Goal: Navigation & Orientation: Find specific page/section

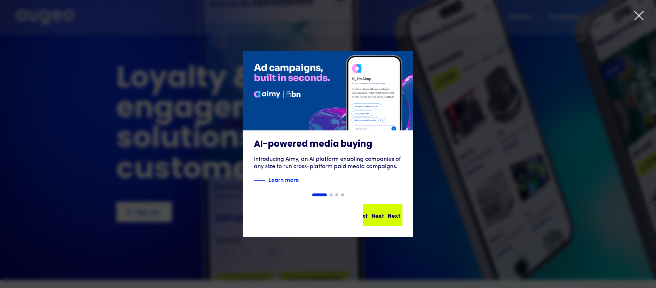
click at [404, 215] on div "Next" at bounding box center [410, 215] width 13 height 9
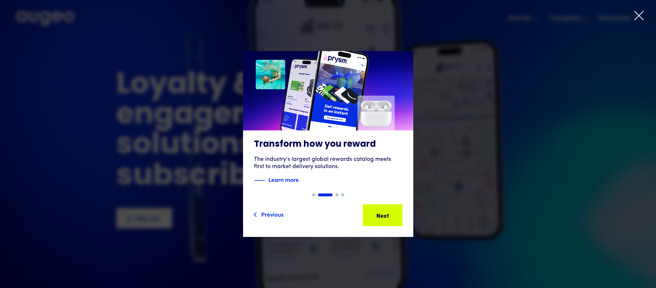
click at [639, 18] on icon at bounding box center [639, 15] width 11 height 11
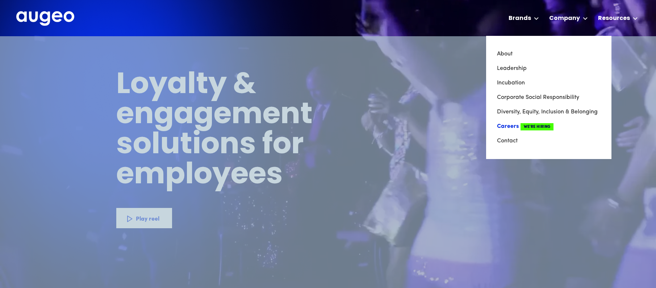
click at [507, 126] on link "Careers We're Hiring" at bounding box center [549, 126] width 104 height 14
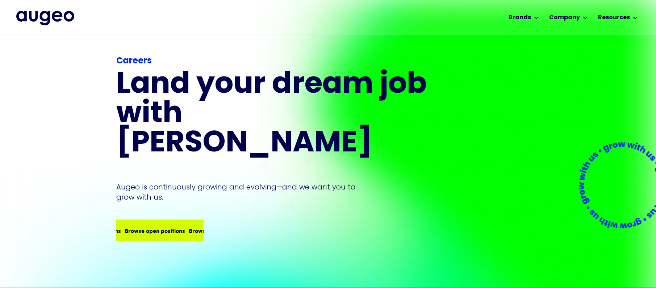
scroll to position [3, 0]
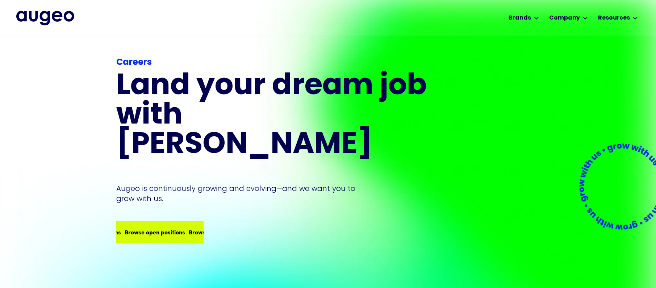
click at [184, 228] on div "Browse open positions" at bounding box center [214, 232] width 61 height 9
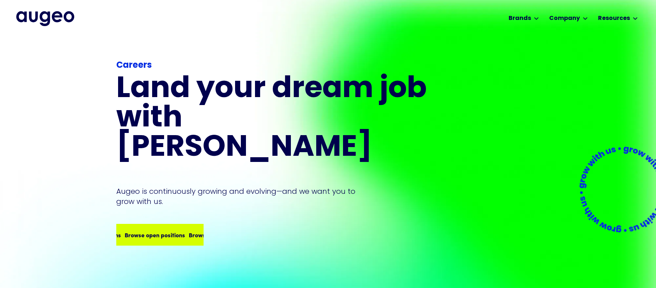
scroll to position [0, 0]
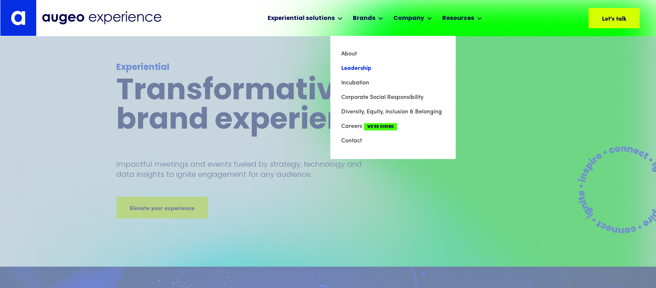
click at [349, 62] on link "Leadership" at bounding box center [393, 68] width 104 height 14
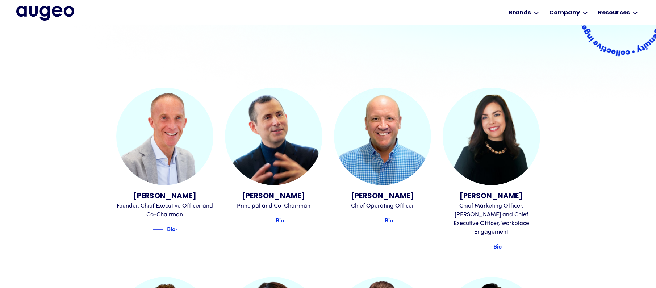
scroll to position [168, 0]
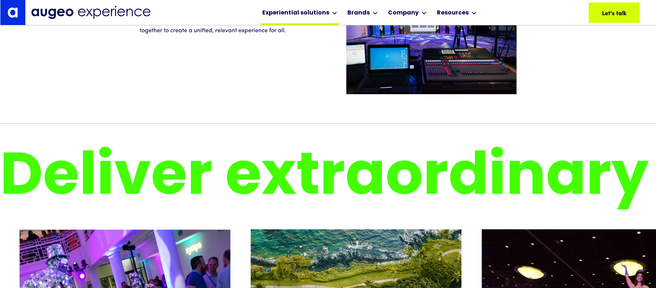
scroll to position [1225, 0]
